Goal: Task Accomplishment & Management: Use online tool/utility

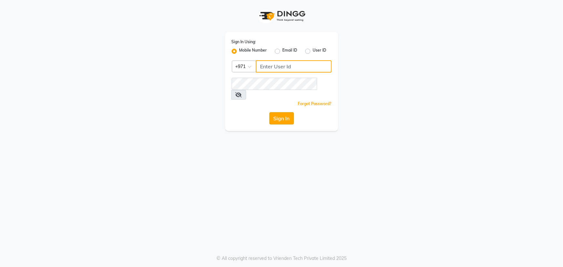
type input "45516698"
click at [282, 112] on button "Sign In" at bounding box center [282, 118] width 25 height 12
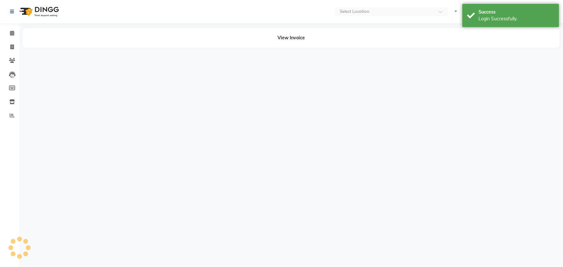
select select "en"
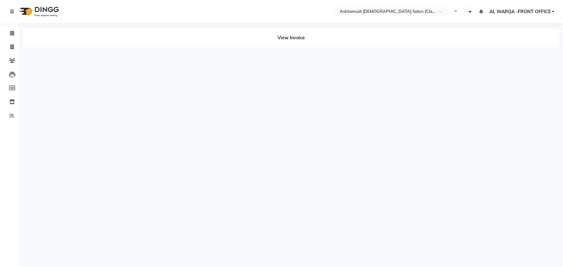
select select "en"
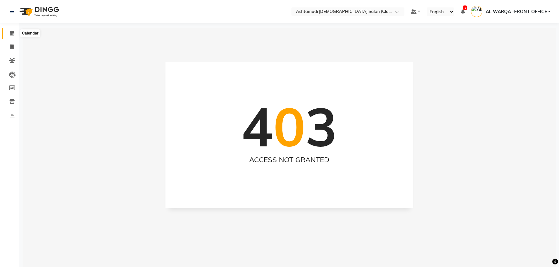
click at [12, 33] on icon at bounding box center [12, 33] width 4 height 5
